Goal: Task Accomplishment & Management: Manage account settings

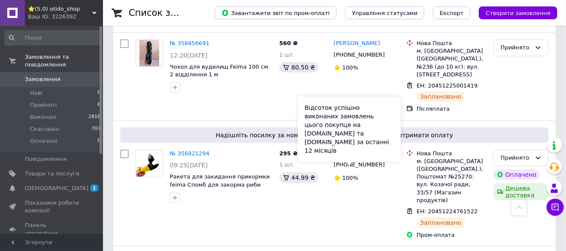
scroll to position [85, 0]
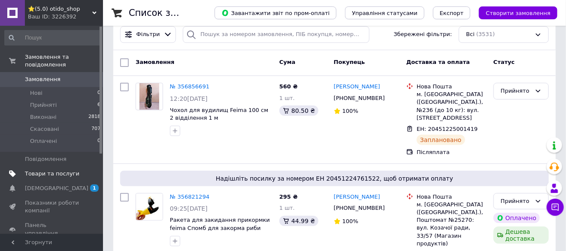
click at [61, 170] on span "Товари та послуги" at bounding box center [52, 174] width 54 height 8
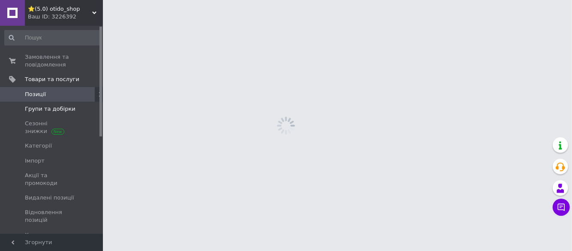
click at [50, 108] on span "Групи та добірки" at bounding box center [50, 109] width 51 height 8
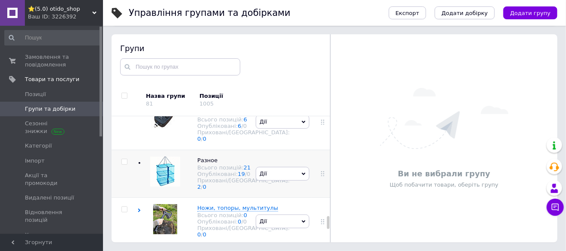
scroll to position [1336, 0]
click at [139, 208] on use at bounding box center [139, 210] width 3 height 4
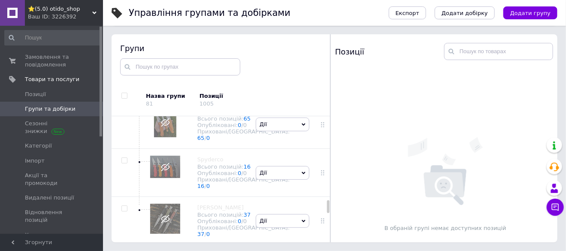
scroll to position [1465, 0]
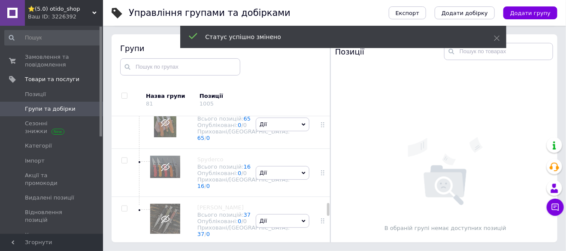
scroll to position [1508, 0]
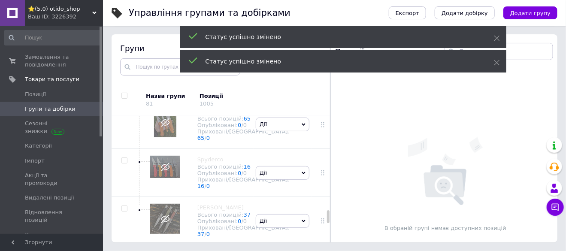
click at [279, 10] on li "Опублікувати групу" at bounding box center [282, 0] width 53 height 20
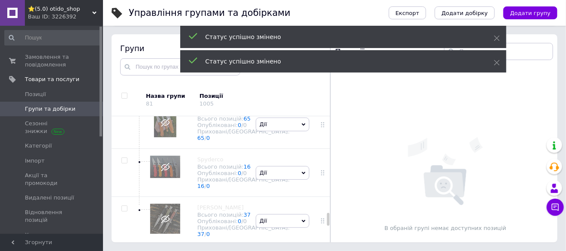
scroll to position [1679, 0]
click at [278, 35] on span "Дії" at bounding box center [283, 28] width 54 height 14
click at [278, 58] on li "Опублікувати групу" at bounding box center [282, 49] width 53 height 20
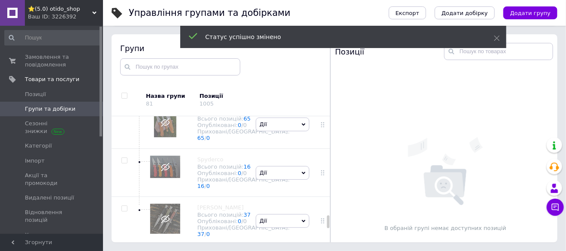
scroll to position [1722, 0]
click at [281, 100] on div "[PERSON_NAME] групу Редагувати групу Додати підгрупу Додати товар Видалити групу" at bounding box center [282, 76] width 58 height 48
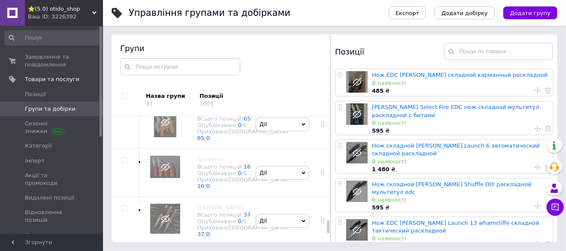
scroll to position [1765, 0]
click at [283, 83] on span "Дії" at bounding box center [283, 76] width 54 height 14
click at [283, 106] on li "Приховати групу" at bounding box center [282, 97] width 53 height 20
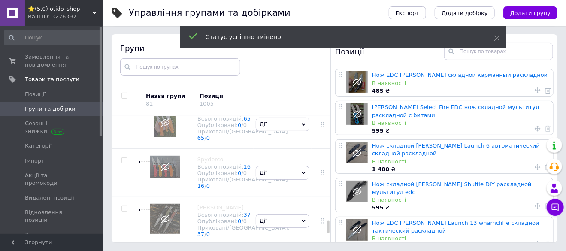
click at [283, 83] on span "Дії" at bounding box center [283, 76] width 54 height 14
click at [281, 106] on li "Опублікувати групу" at bounding box center [282, 97] width 53 height 20
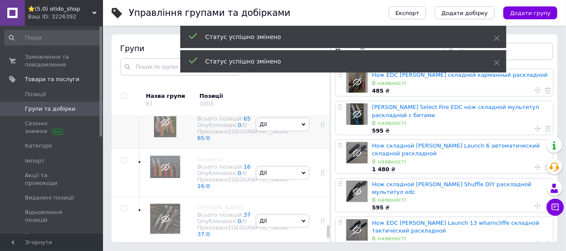
scroll to position [1851, 0]
click at [280, 131] on span "Дії" at bounding box center [283, 124] width 54 height 14
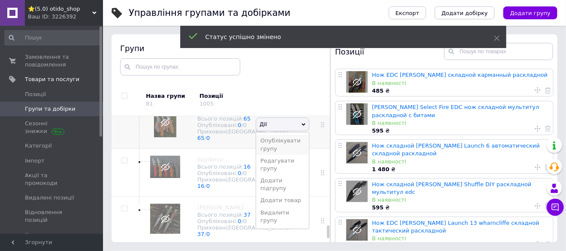
click at [280, 154] on li "Опублікувати групу" at bounding box center [282, 145] width 53 height 20
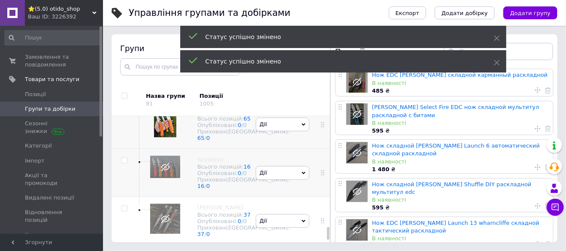
scroll to position [1893, 0]
click at [285, 167] on span "Дії" at bounding box center [283, 173] width 54 height 14
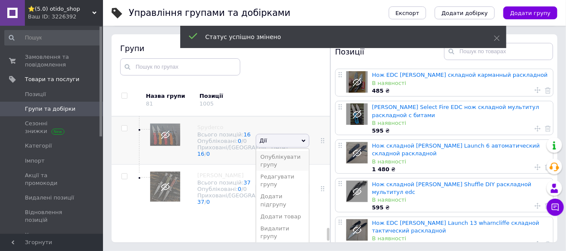
click at [283, 171] on li "Опублікувати групу" at bounding box center [282, 161] width 53 height 20
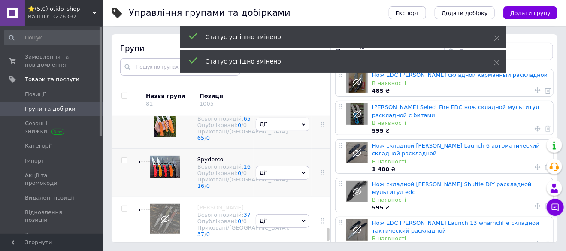
scroll to position [1914, 0]
click at [289, 214] on span "Дії" at bounding box center [283, 221] width 54 height 14
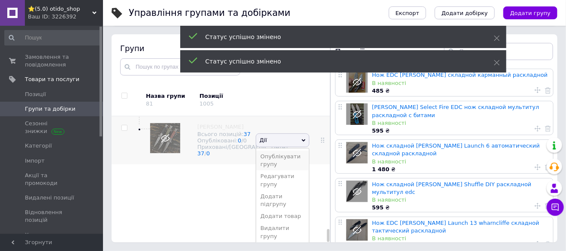
click at [283, 170] on li "Опублікувати групу" at bounding box center [282, 161] width 53 height 20
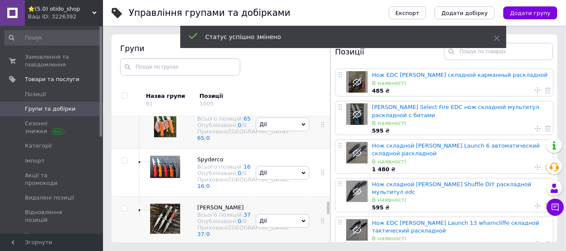
scroll to position [1442, 0]
